Goal: Check status

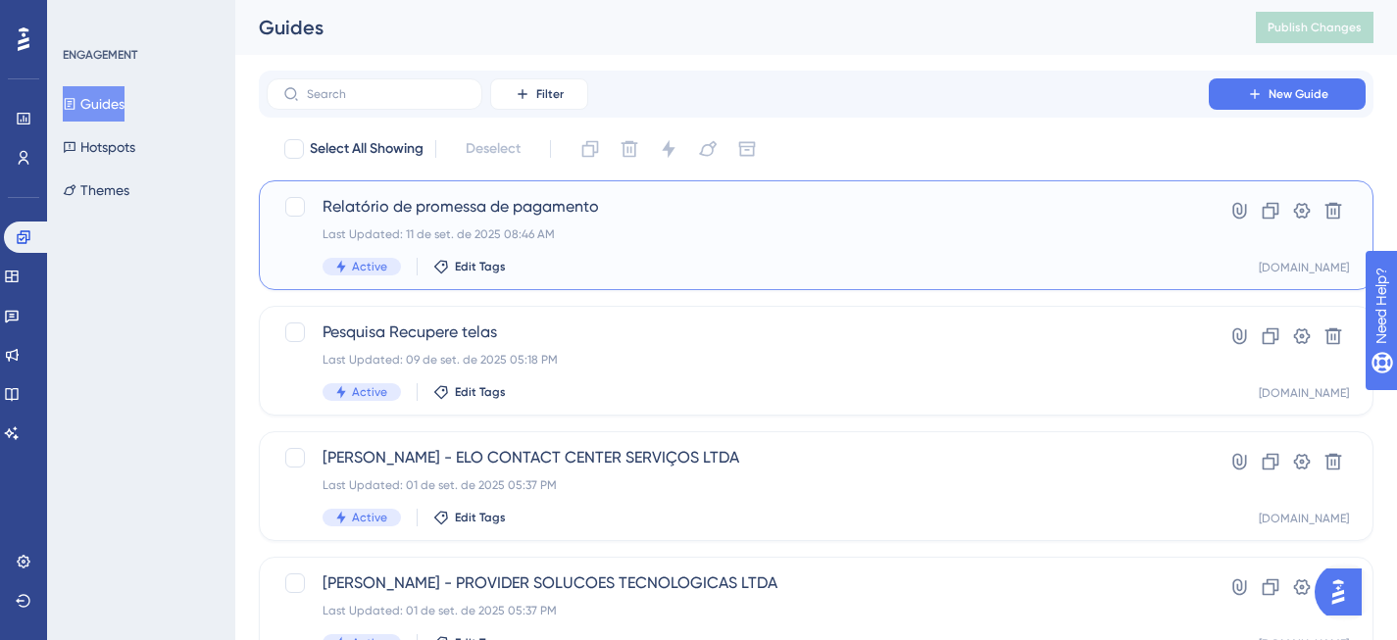
click at [758, 263] on div "Active Edit Tags" at bounding box center [737, 267] width 830 height 18
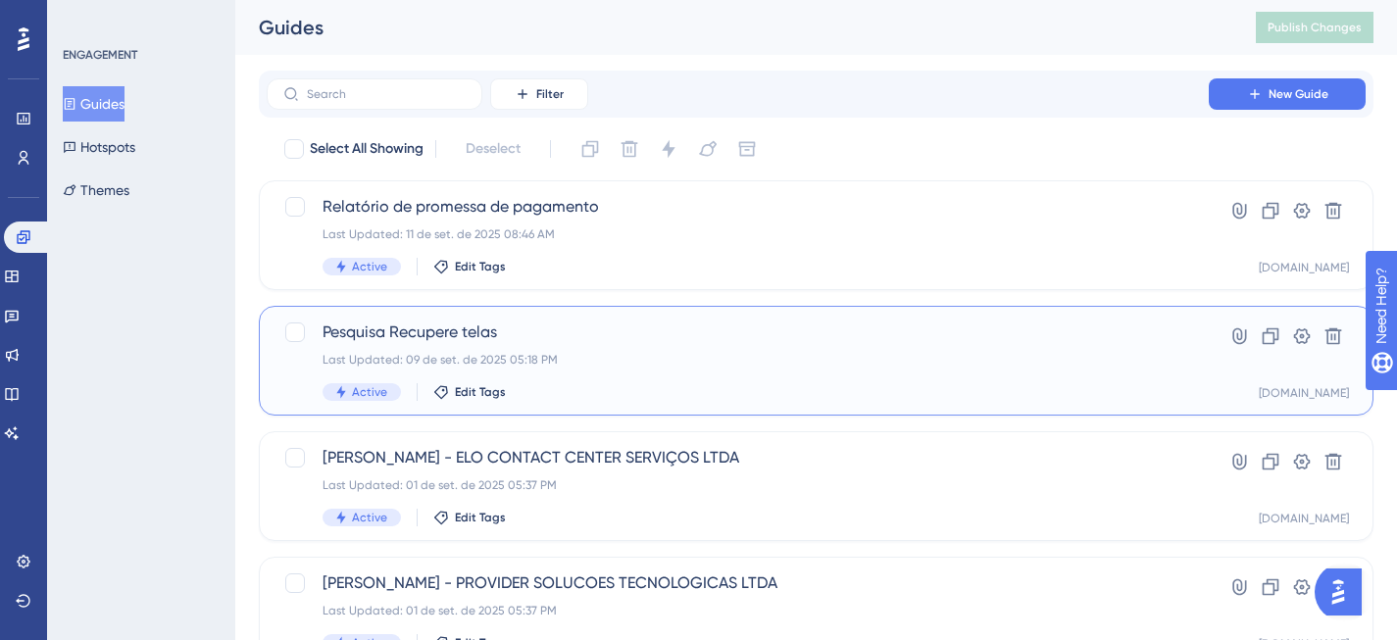
click at [688, 381] on div "Pesquisa Recupere telas Last Updated: 09 de set. de 2025 05:18 PM Active Edit T…" at bounding box center [737, 361] width 830 height 80
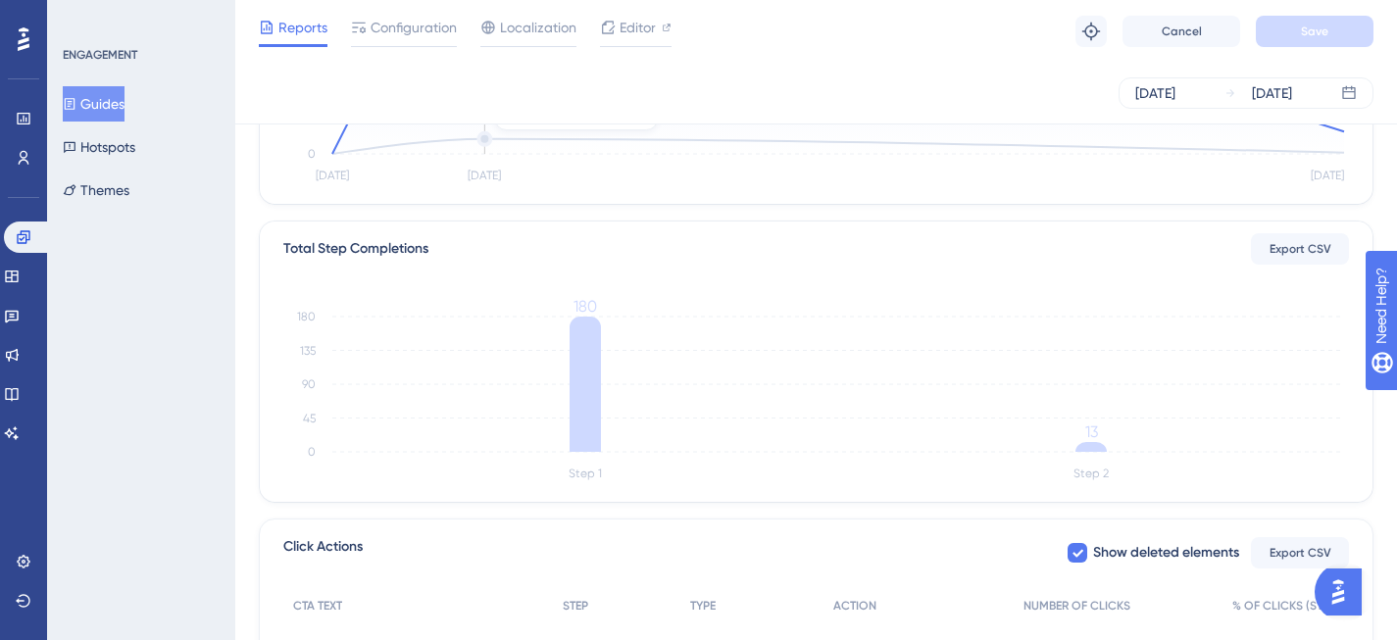
scroll to position [602, 0]
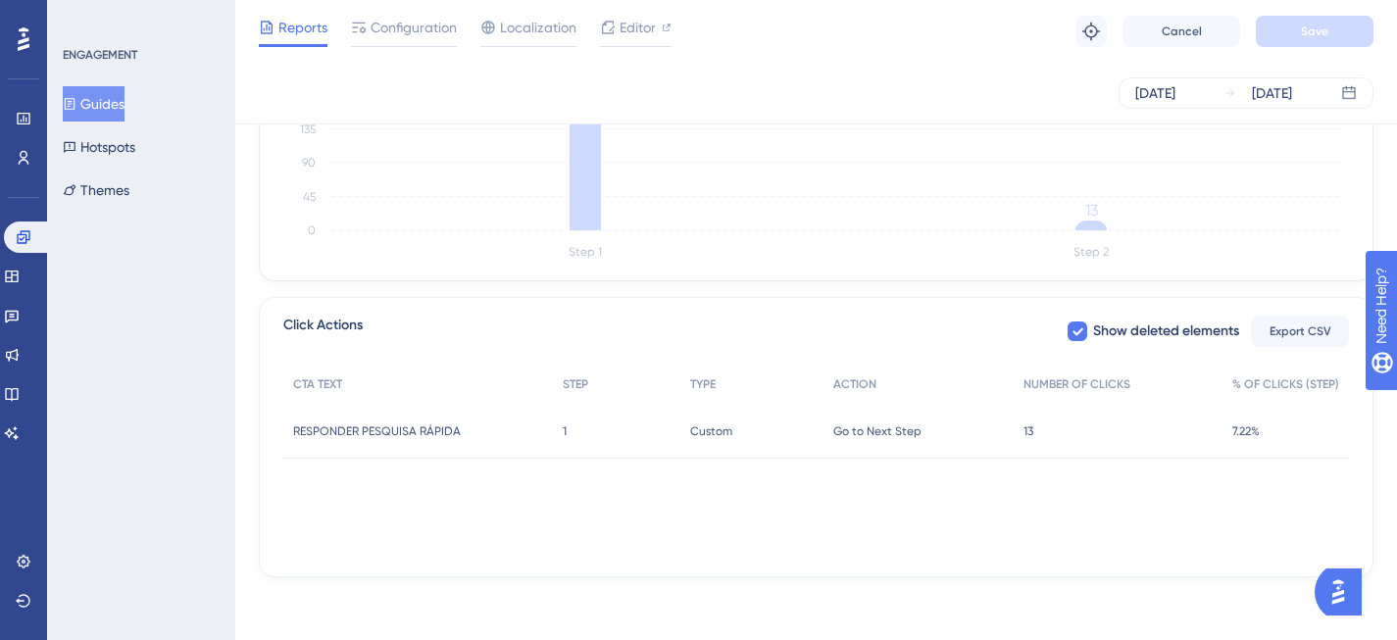
click at [1023, 431] on div "13 13" at bounding box center [1117, 431] width 209 height 55
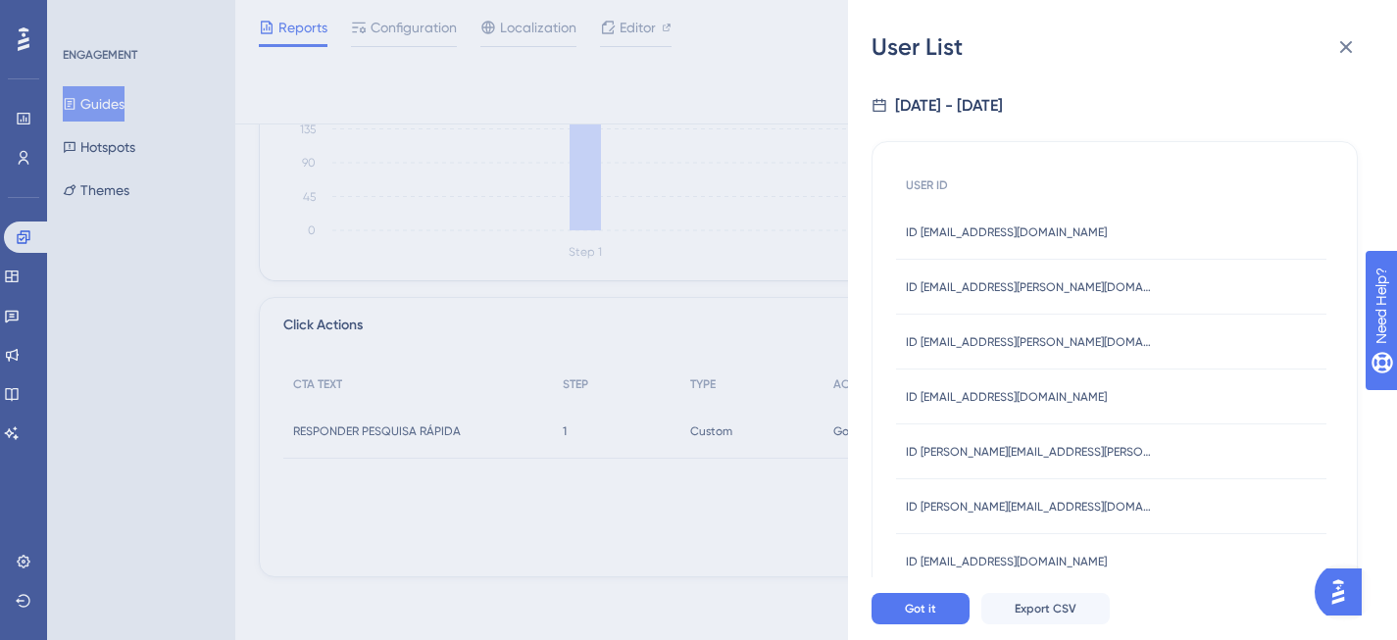
click at [607, 435] on div "User List [DATE] - [DATE] USER ID ID [EMAIL_ADDRESS][DOMAIN_NAME] ID [EMAIL_ADD…" at bounding box center [698, 320] width 1397 height 640
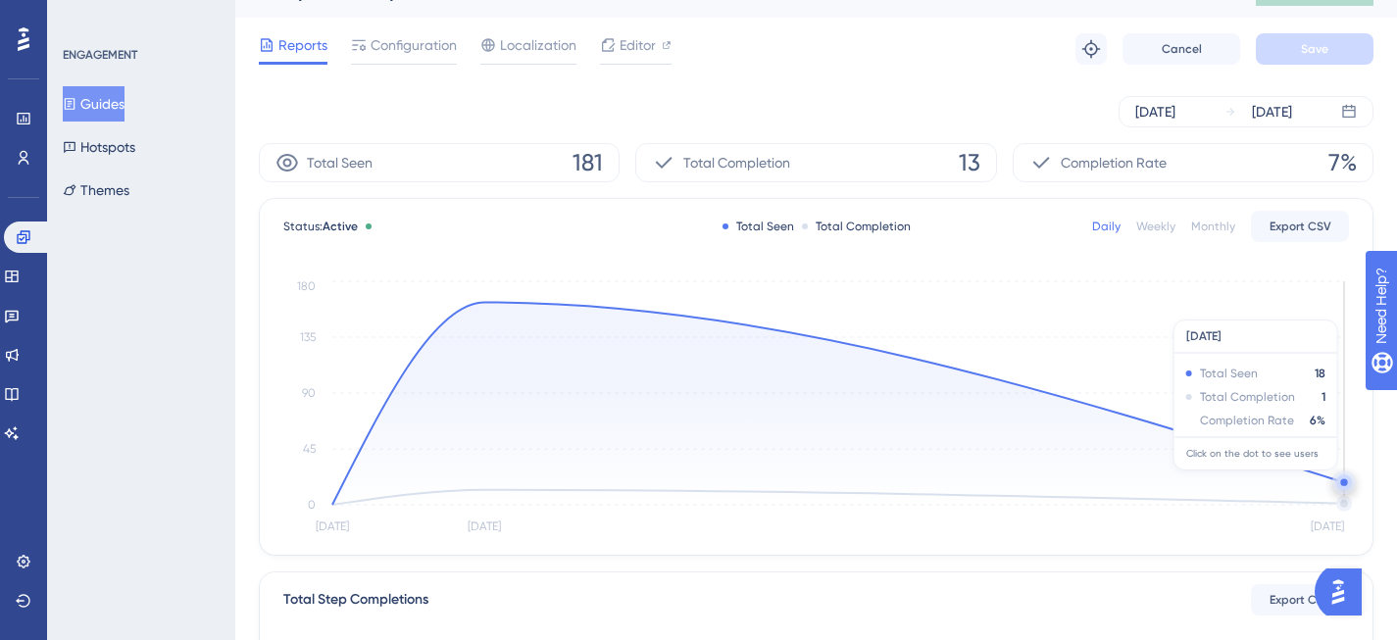
scroll to position [0, 0]
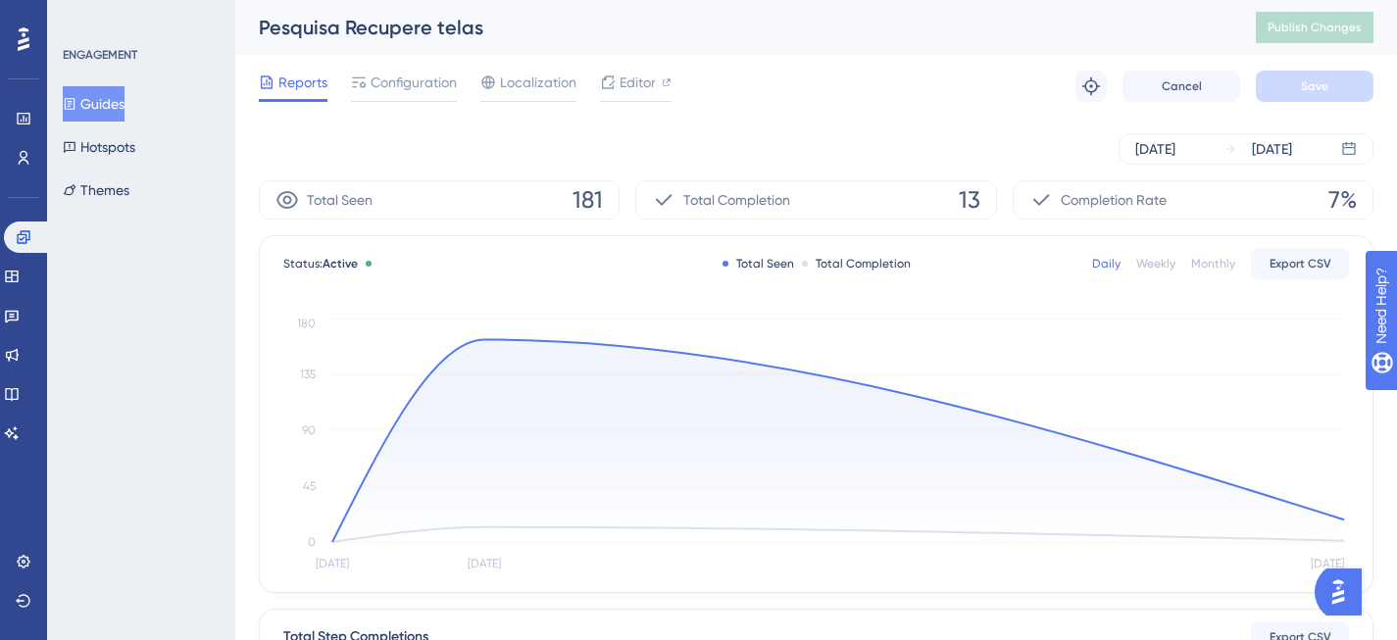
click at [877, 132] on div "[DATE] [DATE]" at bounding box center [816, 149] width 1114 height 63
